Goal: Communication & Community: Ask a question

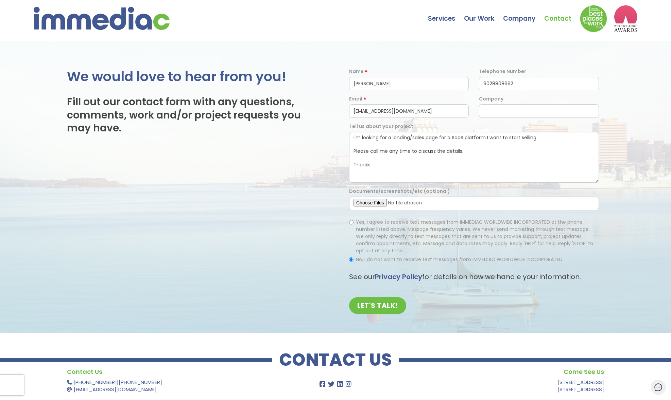
click at [315, 181] on div "We would love to hear from you! Fill out our contact form with any questions, c…" at bounding box center [201, 193] width 268 height 251
click at [386, 306] on input "LET'S TALK!" at bounding box center [377, 305] width 57 height 17
drag, startPoint x: 378, startPoint y: 164, endPoint x: 331, endPoint y: 107, distance: 74.8
click at [331, 107] on div "We would love to hear from you! Fill out our contact form with any questions, c…" at bounding box center [335, 193] width 671 height 251
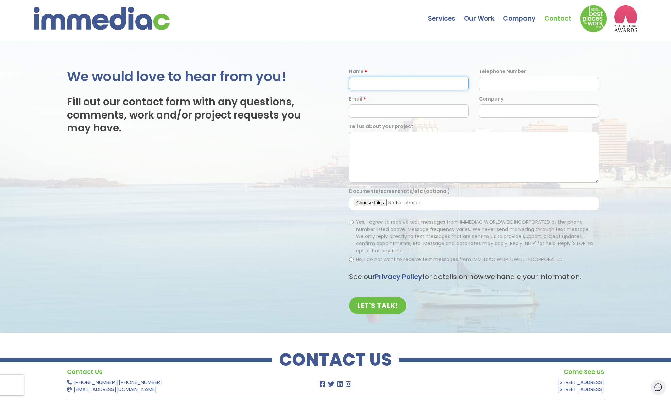
click at [374, 88] on input "text" at bounding box center [409, 84] width 120 height 14
type input "[PERSON_NAME]"
type input "9028808692"
type input "[EMAIL_ADDRESS][DOMAIN_NAME]"
click at [395, 157] on textarea at bounding box center [474, 157] width 250 height 51
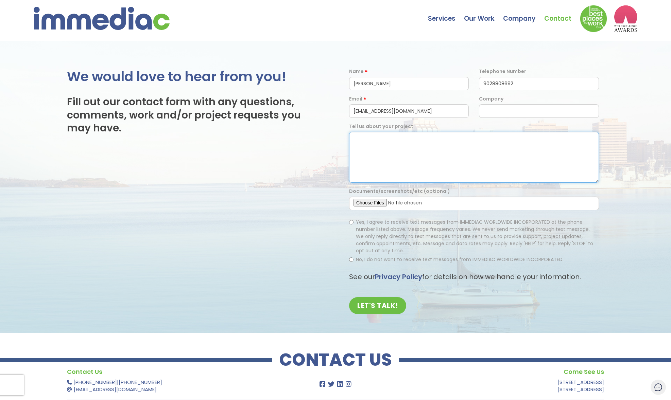
paste textarea "I'm looking for a landing/sales page for a SaaS platform I want to start sellin…"
type textarea "I'm looking for a landing/sales page for a SaaS platform I want to start sellin…"
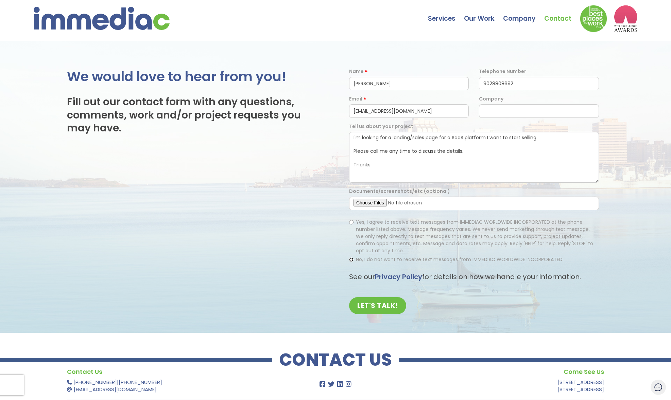
click at [350, 259] on input "No, I do not want to receive text messages from IMMEDIAC WORLDWIDE INCORPORATED." at bounding box center [351, 260] width 4 height 4
radio input "true"
click at [370, 306] on input "LET'S TALK!" at bounding box center [377, 305] width 57 height 17
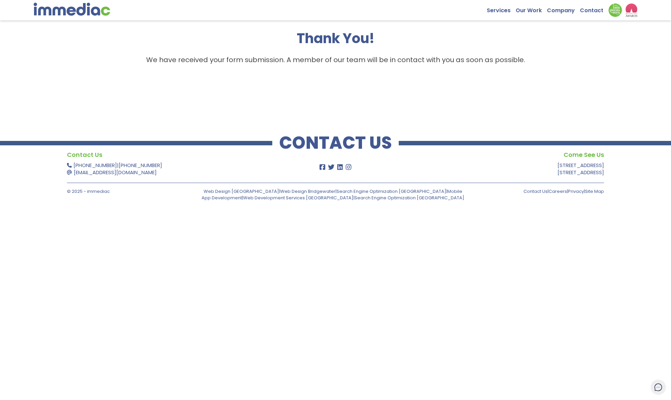
scroll to position [41, 0]
